Goal: Task Accomplishment & Management: Manage account settings

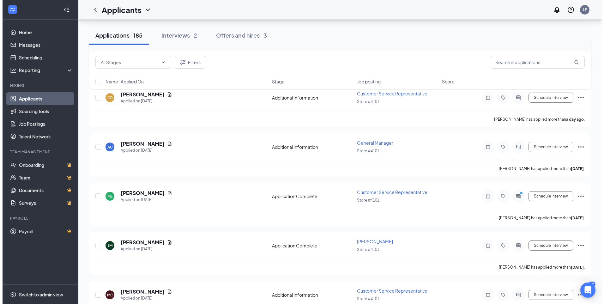
scroll to position [253, 0]
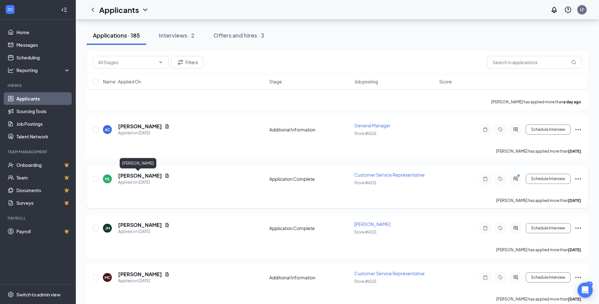
click at [134, 176] on h5 "[PERSON_NAME]" at bounding box center [140, 175] width 44 height 7
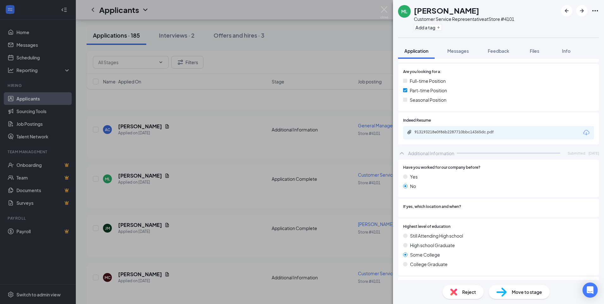
scroll to position [126, 0]
click at [459, 133] on div "913193218e0f86b2287710bbc14365dc.pdf" at bounding box center [459, 132] width 88 height 5
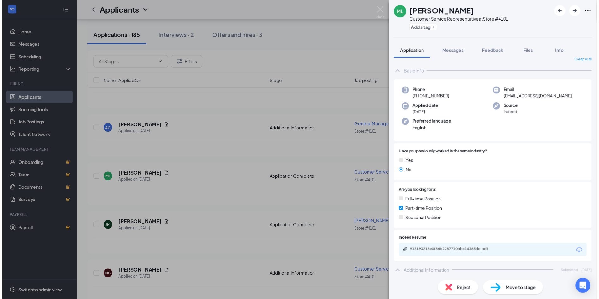
scroll to position [0, 0]
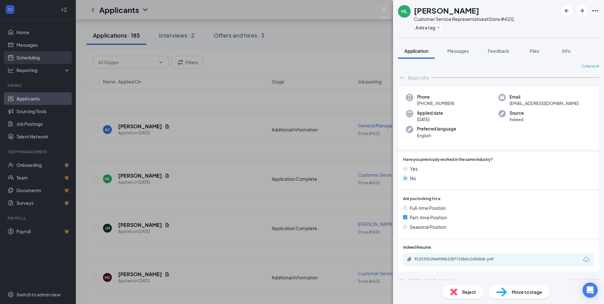
drag, startPoint x: 254, startPoint y: 86, endPoint x: 7, endPoint y: 53, distance: 249.2
click at [254, 86] on div "ML [PERSON_NAME] Customer Service Representative at Store #4101 Add a tag Appli…" at bounding box center [302, 152] width 604 height 304
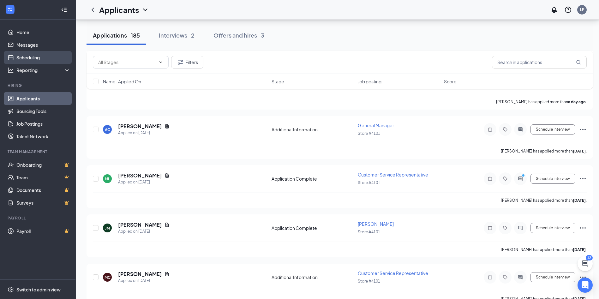
click at [22, 58] on link "Scheduling" at bounding box center [43, 57] width 54 height 13
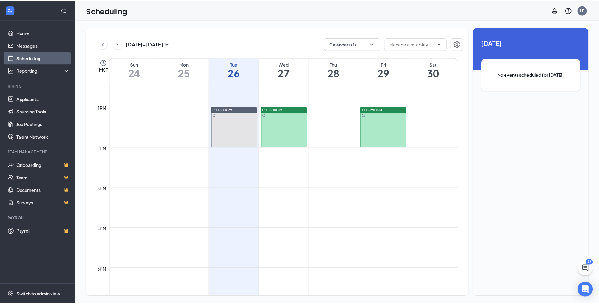
scroll to position [437, 0]
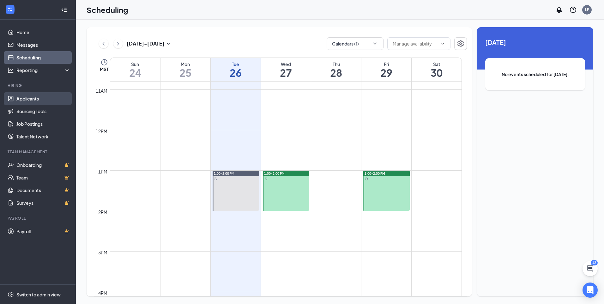
click at [38, 102] on link "Applicants" at bounding box center [43, 98] width 54 height 13
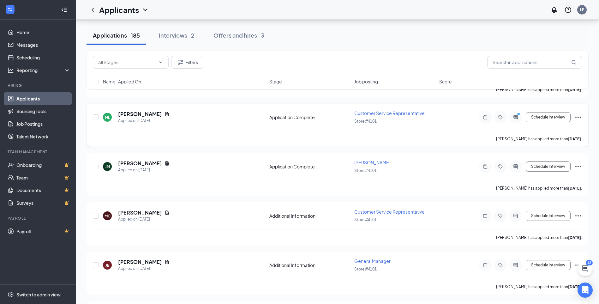
scroll to position [316, 0]
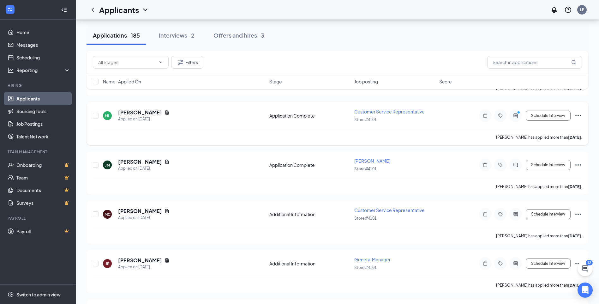
click at [579, 112] on icon "Ellipses" at bounding box center [579, 116] width 8 height 8
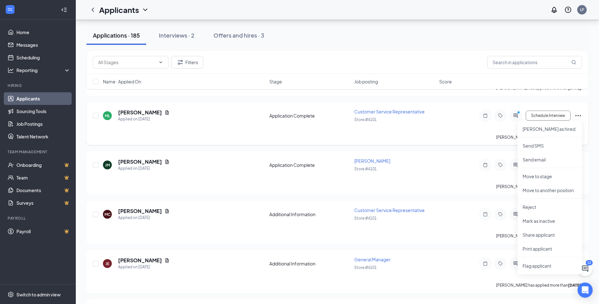
click at [386, 130] on div "[PERSON_NAME] has applied more than [DATE] ." at bounding box center [337, 137] width 489 height 16
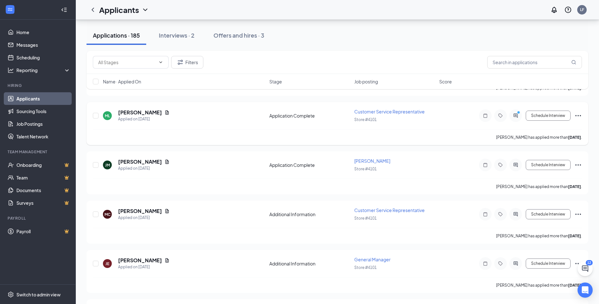
click at [394, 112] on span "Customer Service Representative" at bounding box center [390, 112] width 70 height 6
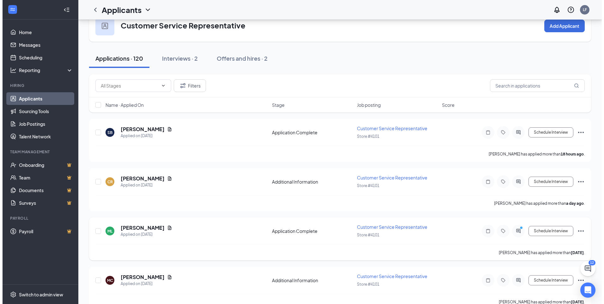
scroll to position [32, 0]
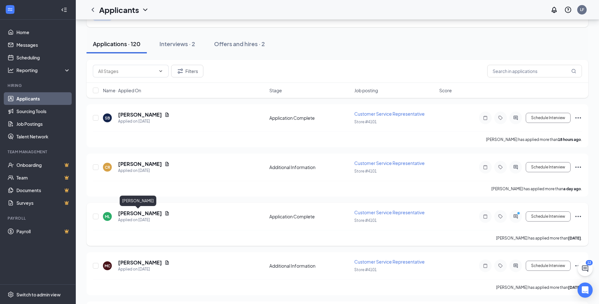
click at [130, 212] on h5 "[PERSON_NAME]" at bounding box center [140, 213] width 44 height 7
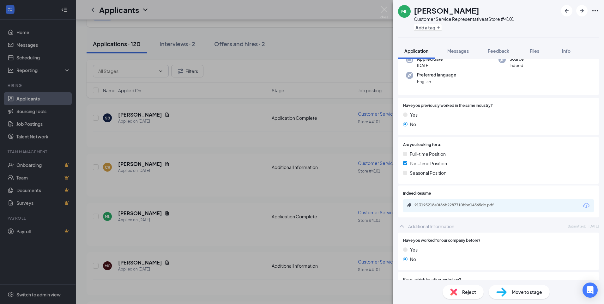
scroll to position [63, 0]
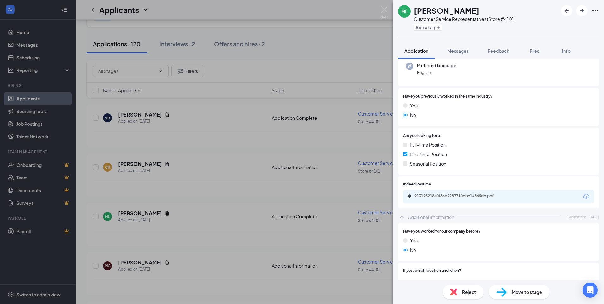
click at [539, 293] on span "Move to stage" at bounding box center [527, 291] width 30 height 7
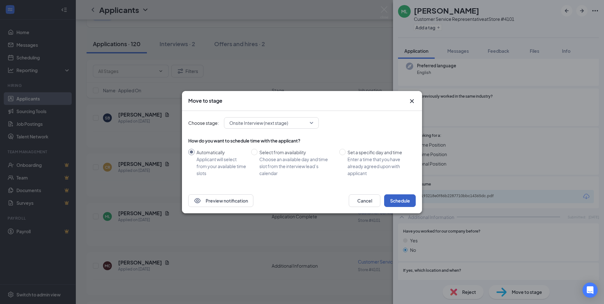
click at [406, 198] on button "Schedule" at bounding box center [400, 200] width 32 height 13
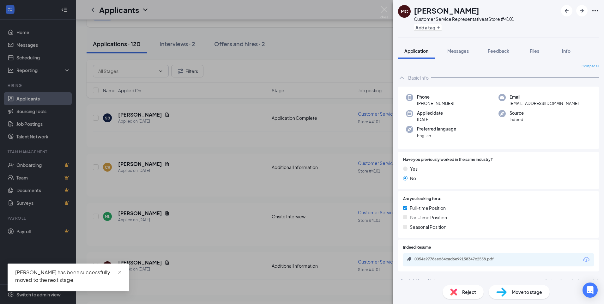
click at [257, 164] on div "MC [PERSON_NAME] Customer Service Representative at Store #4101 Add a tag Appli…" at bounding box center [302, 152] width 604 height 304
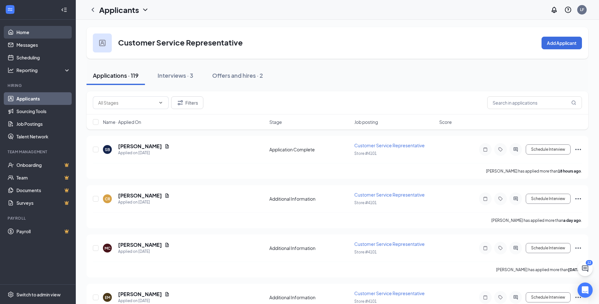
click at [26, 33] on link "Home" at bounding box center [43, 32] width 54 height 13
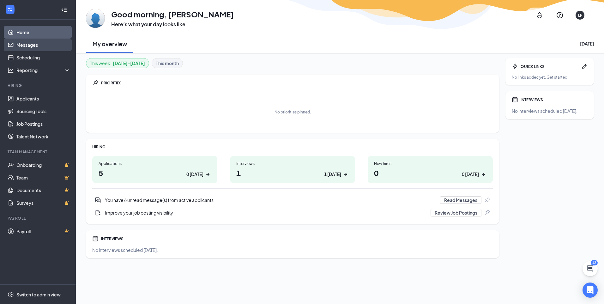
click at [40, 48] on link "Messages" at bounding box center [43, 45] width 54 height 13
